Goal: Information Seeking & Learning: Find specific page/section

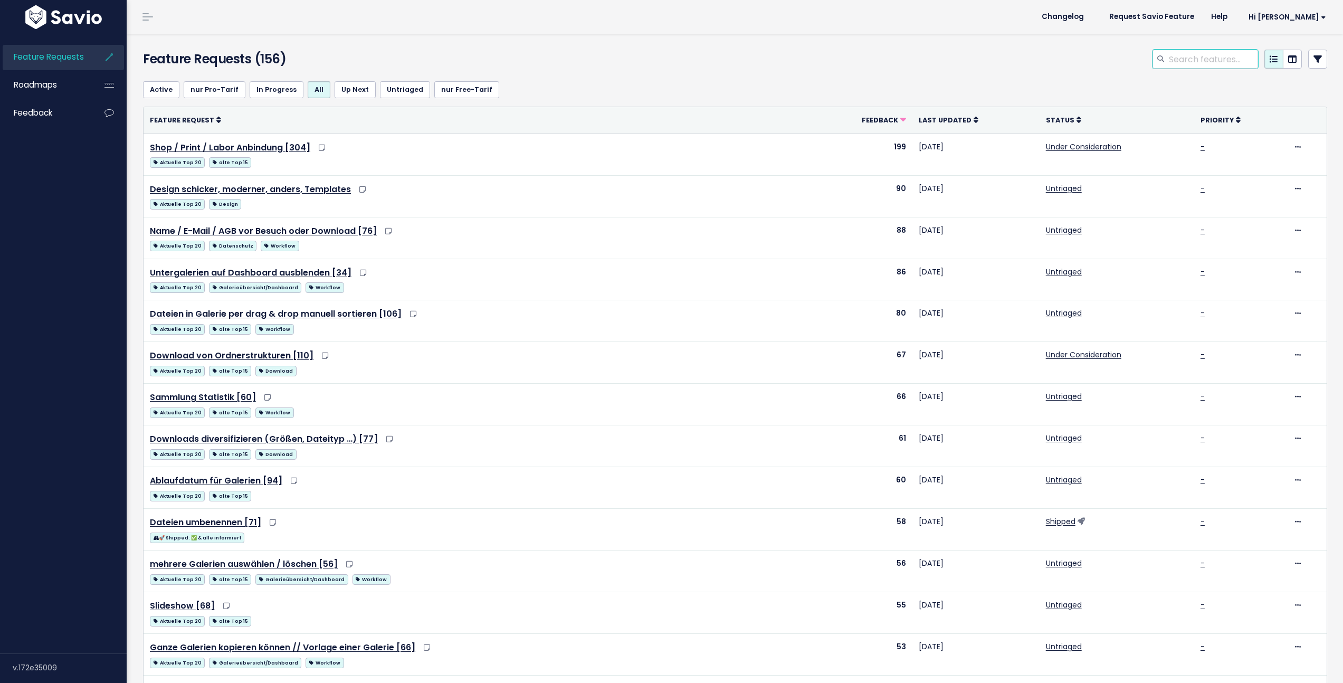
click at [1171, 63] on input "search" at bounding box center [1213, 59] width 90 height 19
type input "kopieren"
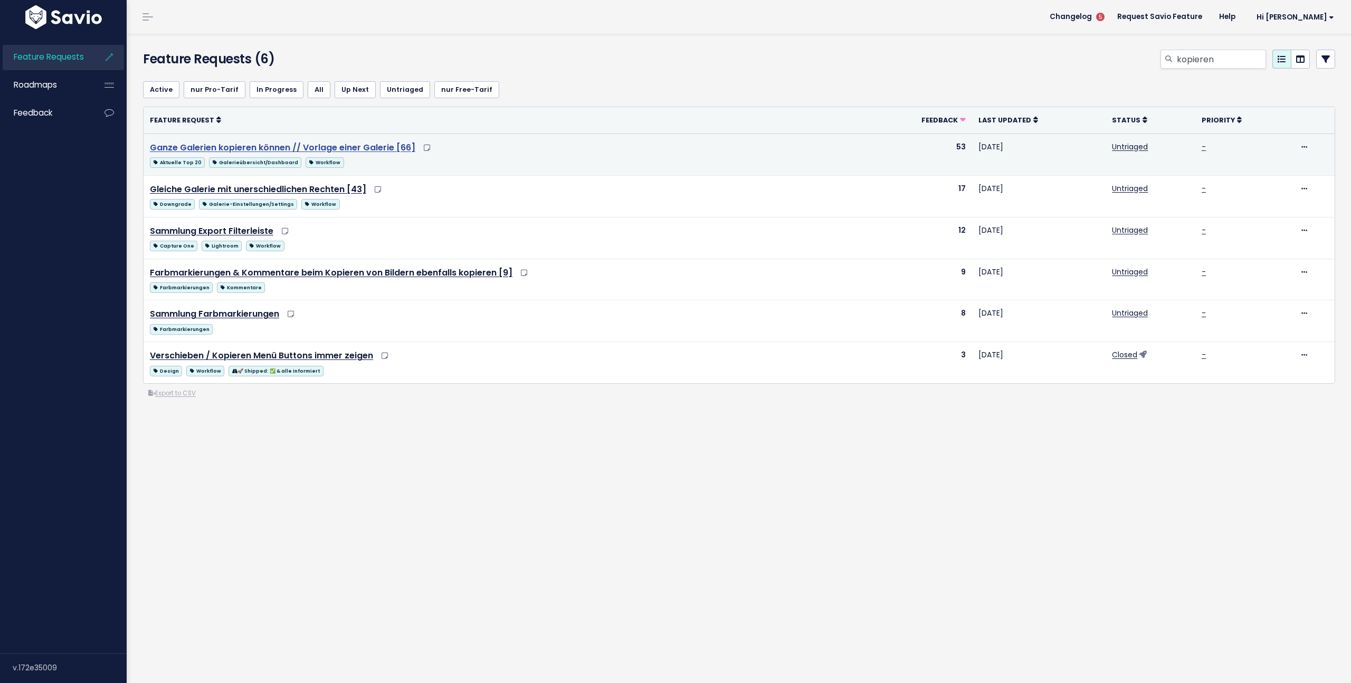
click at [355, 143] on link "Ganze Galerien kopieren können // Vorlage einer Galerie [66]" at bounding box center [282, 147] width 265 height 12
